Goal: Task Accomplishment & Management: Manage account settings

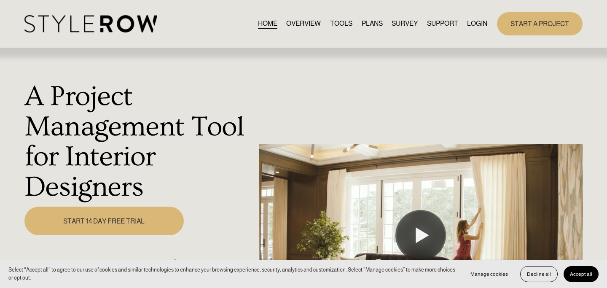
click at [473, 27] on link "LOGIN" at bounding box center [477, 23] width 20 height 11
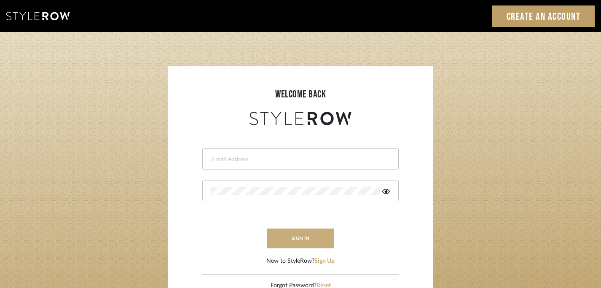
type input "peggy@balancingactlifestyle.com"
click at [302, 237] on button "sign in" at bounding box center [300, 238] width 67 height 20
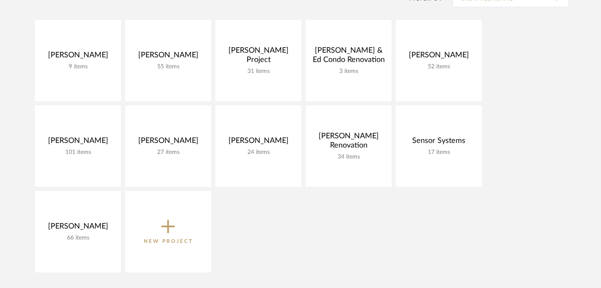
scroll to position [128, 0]
